Goal: Check status: Check status

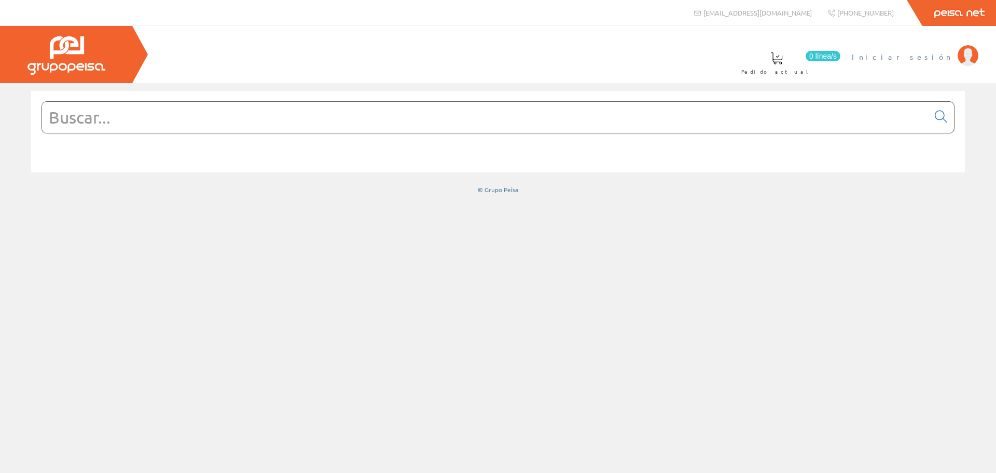
click at [927, 58] on span "Iniciar sesión" at bounding box center [902, 56] width 101 height 10
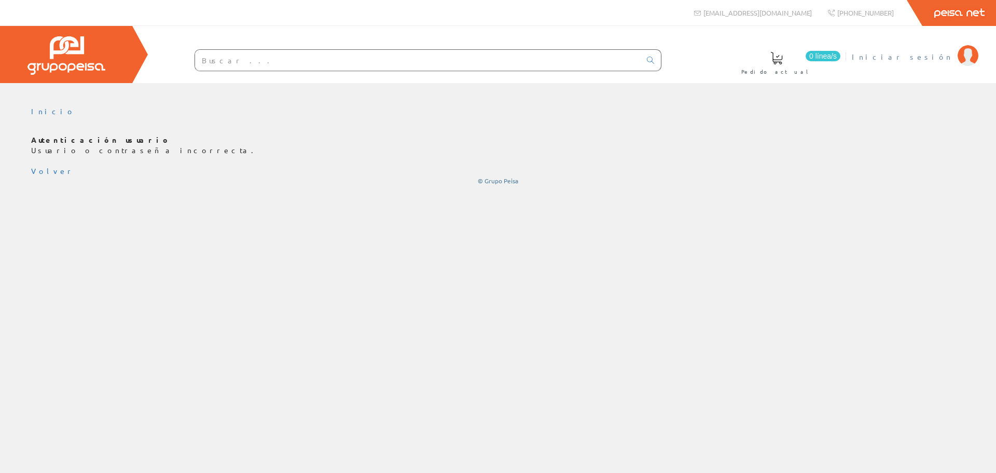
click at [929, 58] on span "Iniciar sesión" at bounding box center [902, 56] width 101 height 10
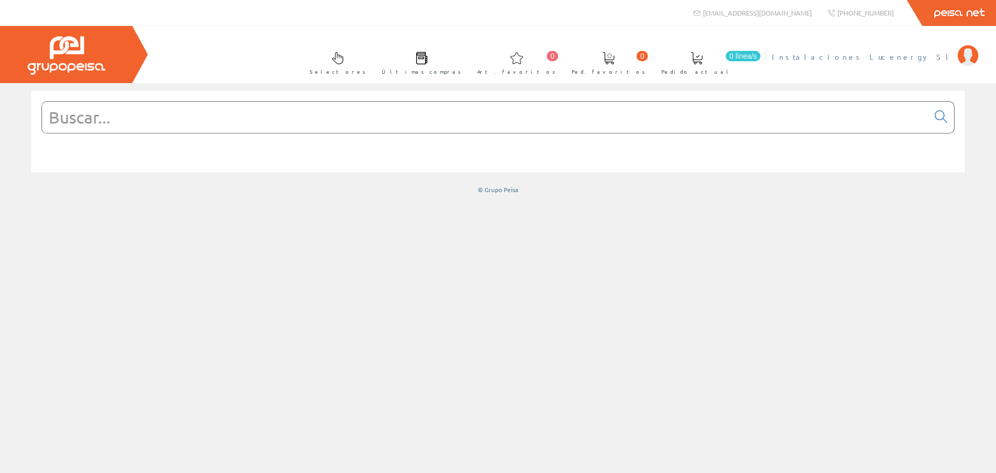
click at [962, 53] on img at bounding box center [968, 55] width 21 height 21
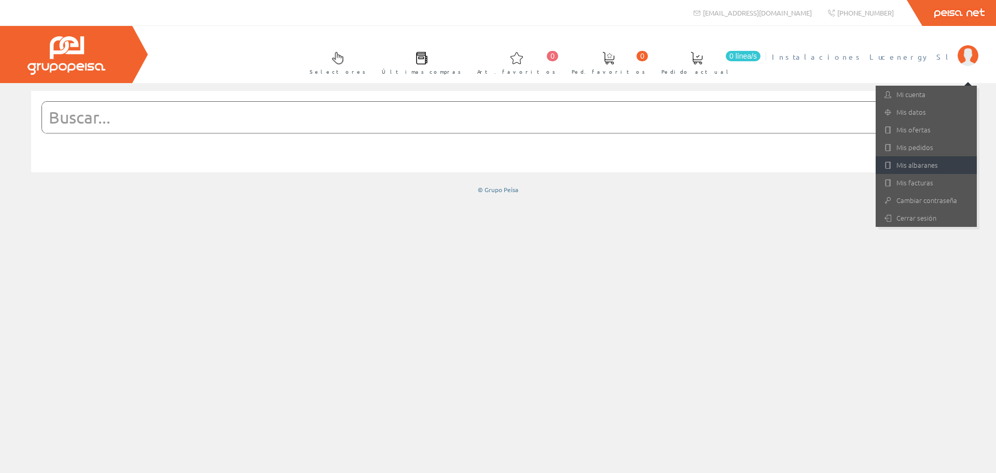
click at [909, 166] on link "Mis albaranes" at bounding box center [926, 165] width 101 height 18
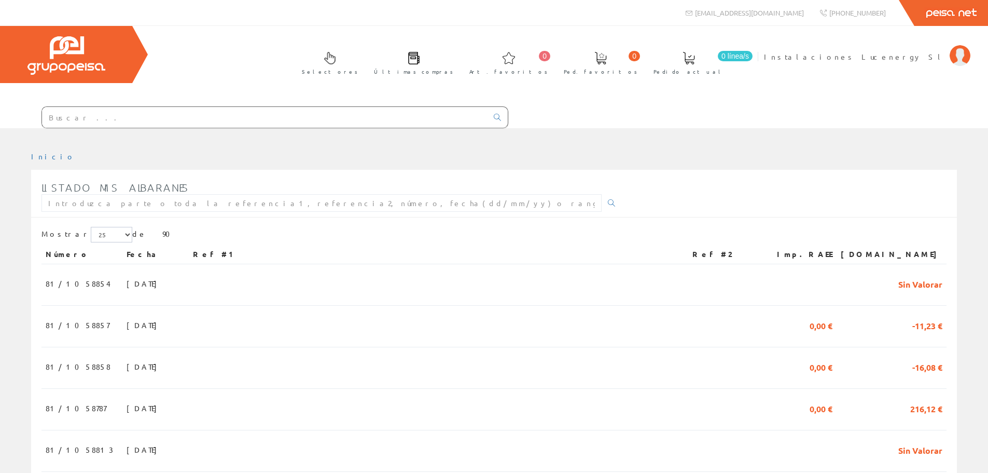
click at [159, 114] on input "text" at bounding box center [265, 117] width 446 height 21
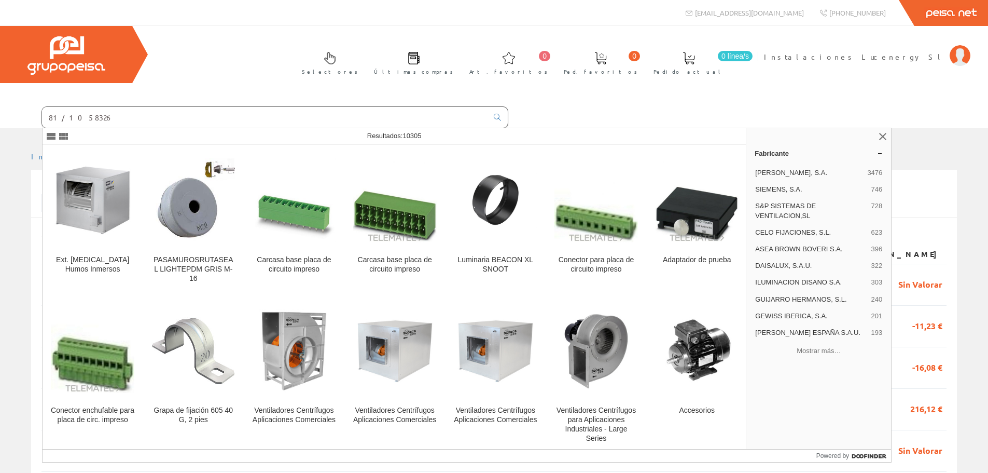
type input "81/1058326"
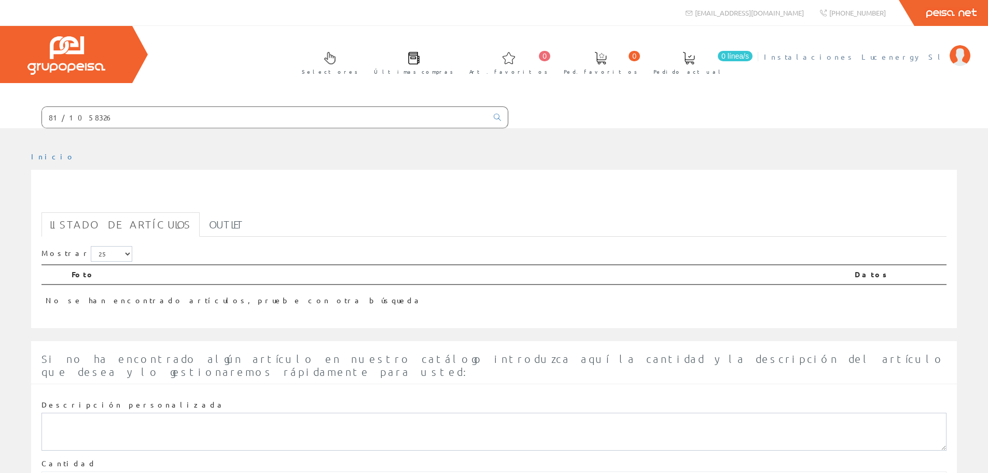
click at [905, 60] on span "Instalaciones Lucenergy Sl" at bounding box center [854, 56] width 181 height 10
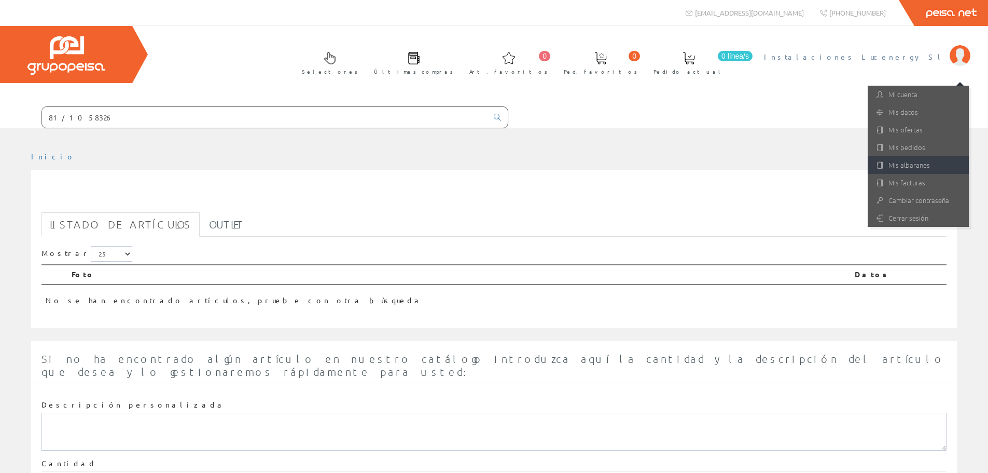
click at [908, 167] on link "Mis albaranes" at bounding box center [918, 165] width 101 height 18
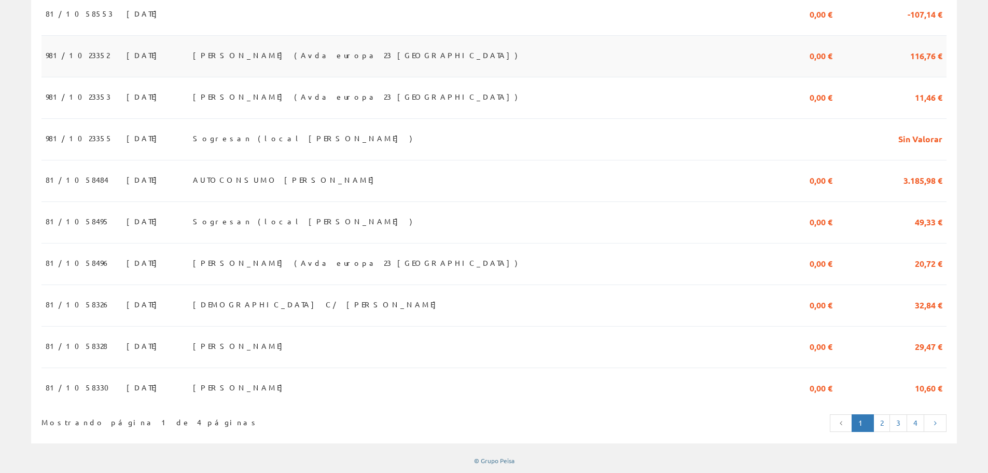
scroll to position [905, 0]
click at [127, 382] on span "[DATE]" at bounding box center [145, 387] width 36 height 18
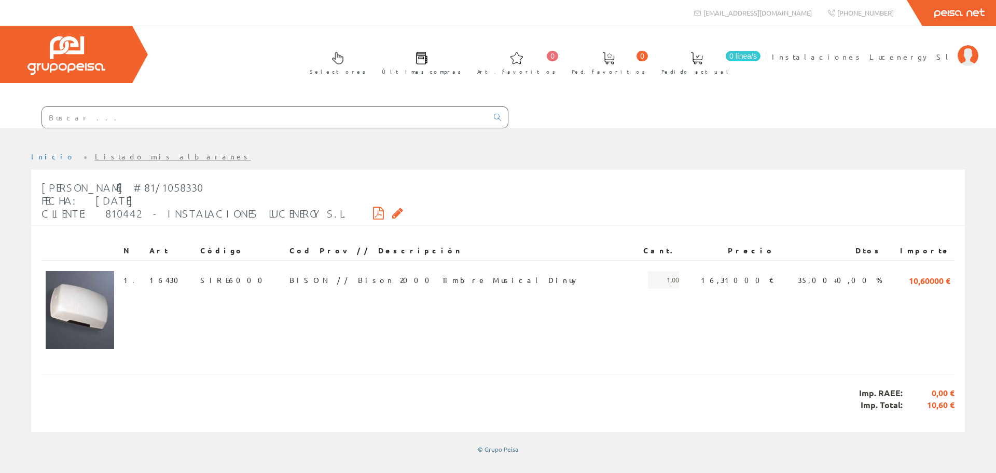
click at [373, 214] on icon at bounding box center [378, 212] width 11 height 7
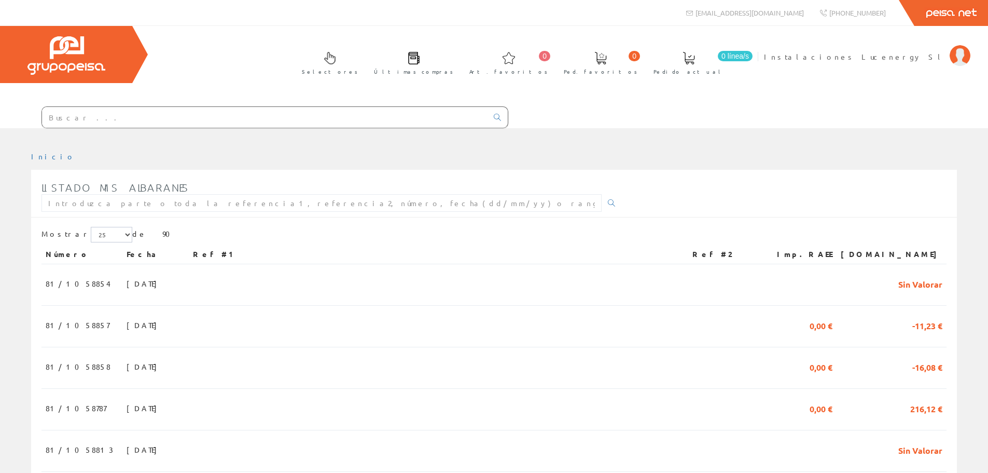
scroll to position [901, 0]
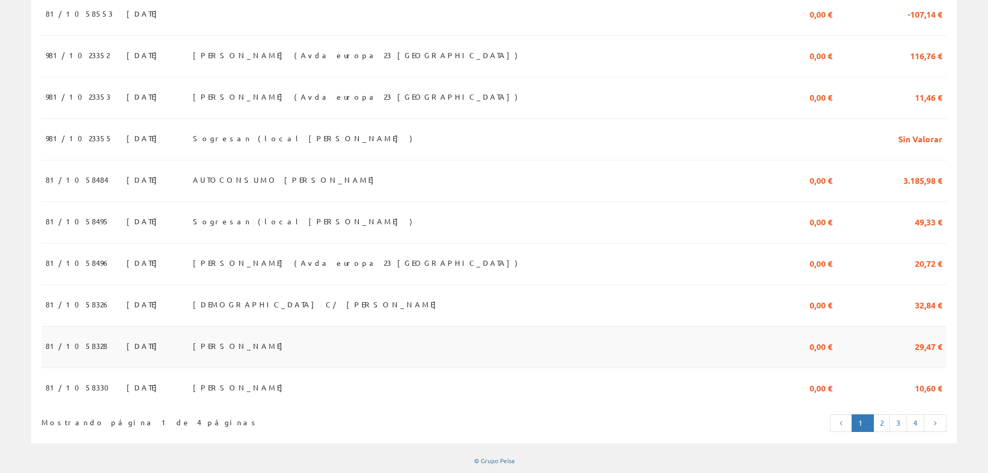
click at [59, 352] on span "81/1058328" at bounding box center [77, 346] width 62 height 18
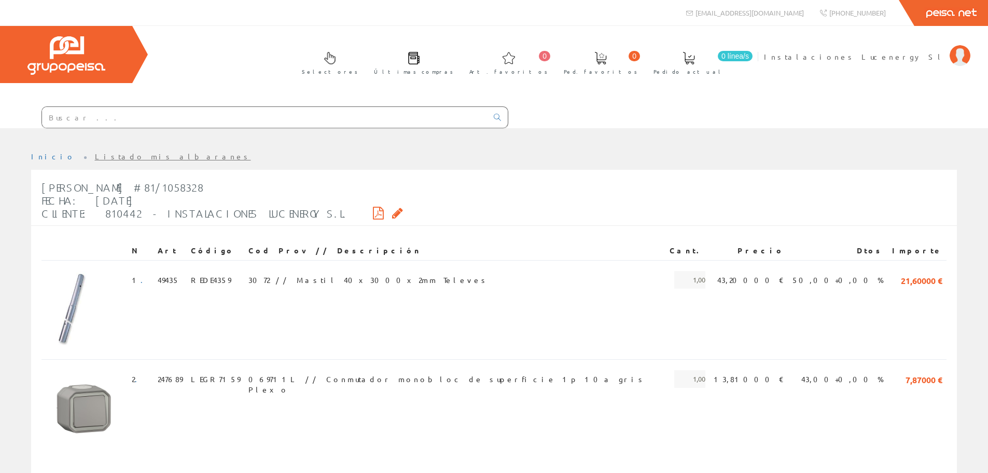
click at [373, 211] on icon at bounding box center [378, 212] width 11 height 7
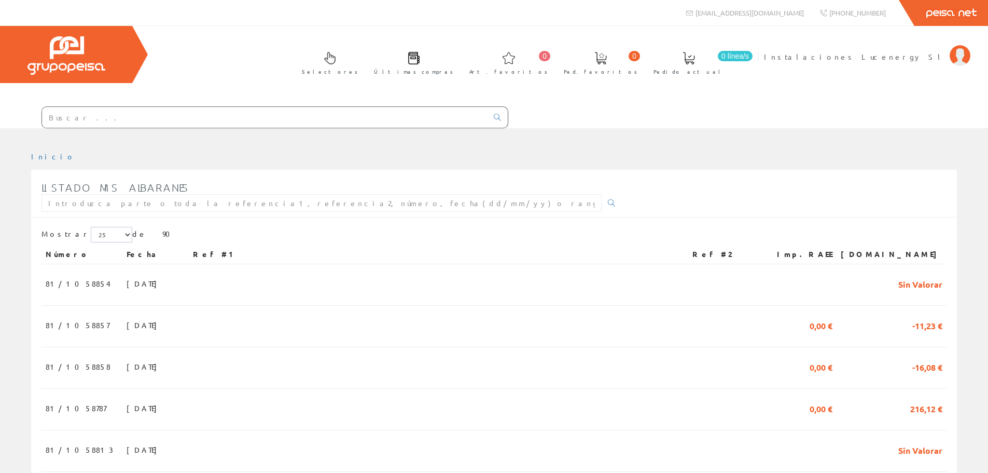
scroll to position [901, 0]
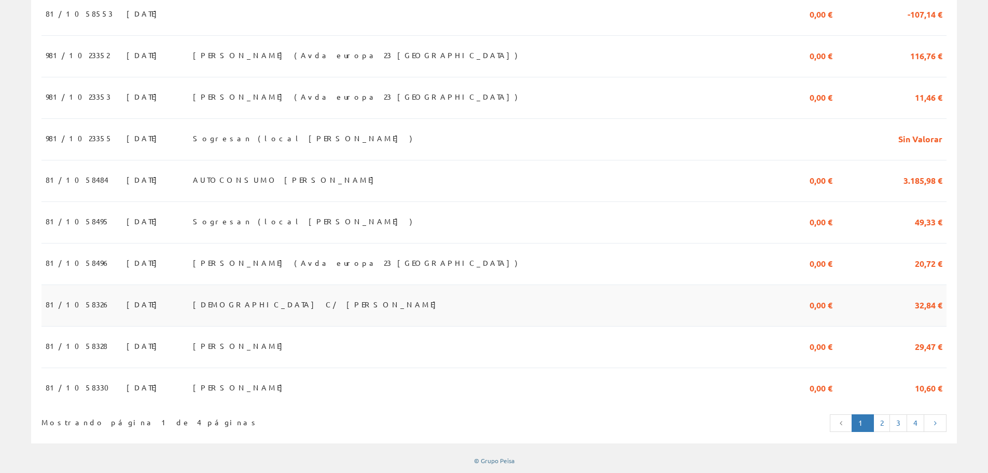
click at [62, 304] on span "81/1058326" at bounding box center [78, 304] width 65 height 18
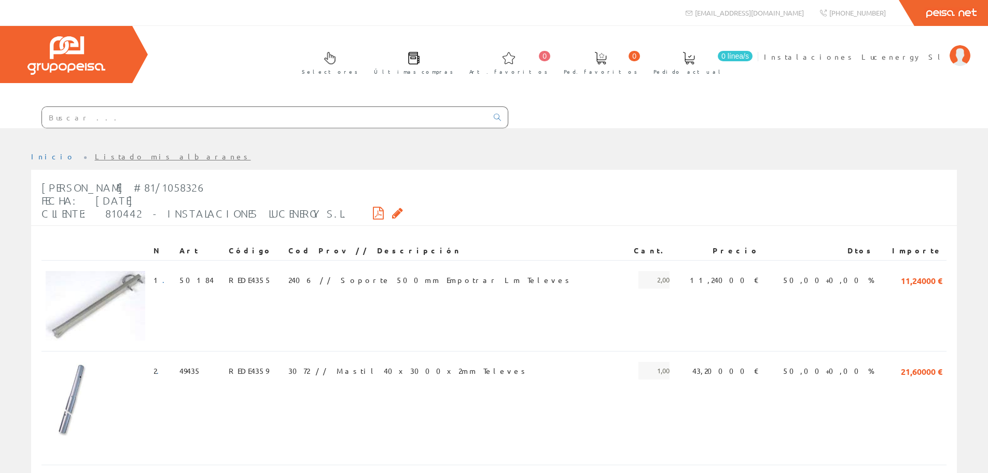
click at [310, 201] on div "Albarán #81/1058326 Fecha: 12/09/2025 Cliente: 810442 - INSTALACIONES LUCENERGY…" at bounding box center [222, 200] width 362 height 49
click at [373, 214] on icon at bounding box center [378, 212] width 11 height 7
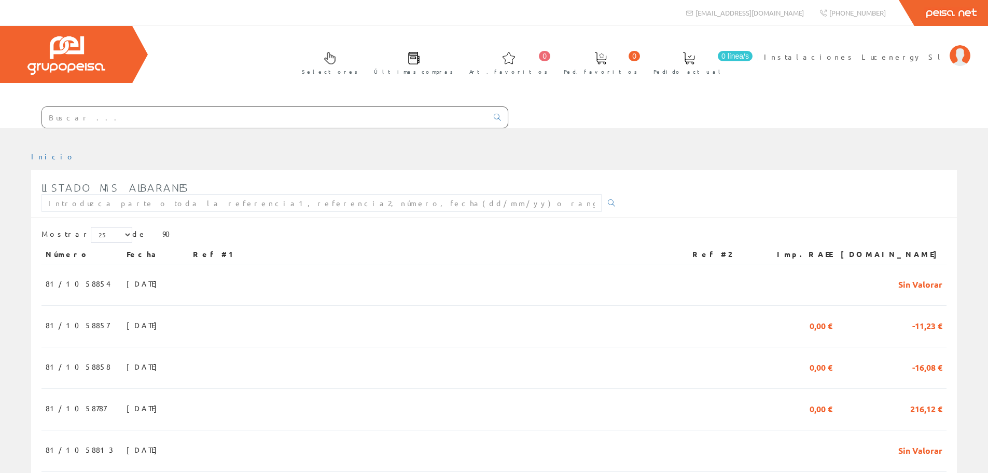
scroll to position [901, 0]
